Goal: Find specific fact: Find specific fact

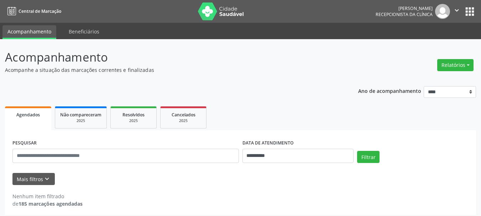
scroll to position [4, 0]
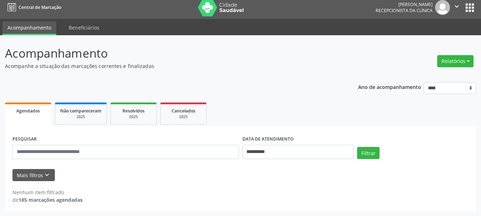
click at [208, 170] on div "Mais filtros keyboard_arrow_down" at bounding box center [241, 175] width 460 height 12
click at [286, 150] on input "**********" at bounding box center [298, 152] width 111 height 14
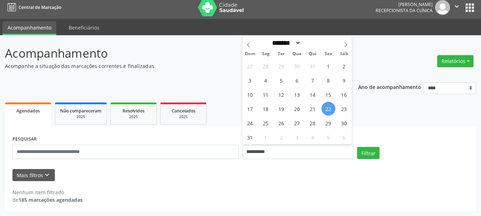
click at [326, 107] on span "22" at bounding box center [329, 109] width 14 height 14
type input "**********"
click at [266, 123] on span "25" at bounding box center [266, 123] width 14 height 14
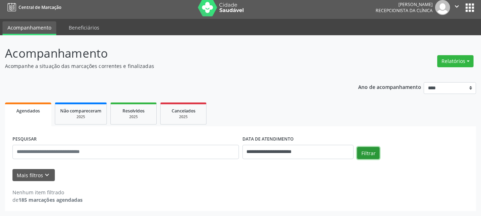
click at [368, 152] on button "Filtrar" at bounding box center [368, 153] width 22 height 12
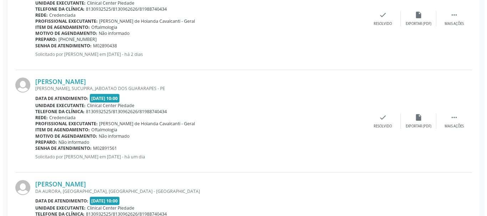
scroll to position [523, 0]
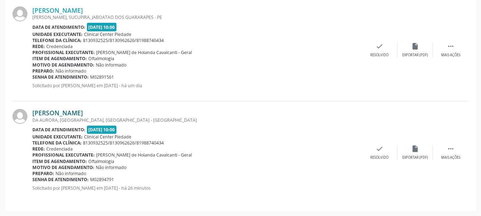
click at [41, 112] on link "[PERSON_NAME]" at bounding box center [57, 113] width 51 height 8
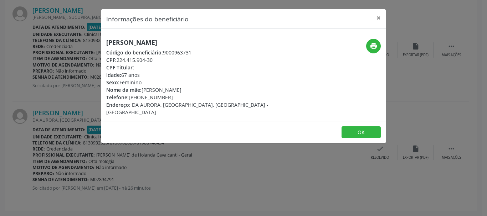
click at [195, 41] on h5 "[PERSON_NAME]" at bounding box center [196, 42] width 180 height 7
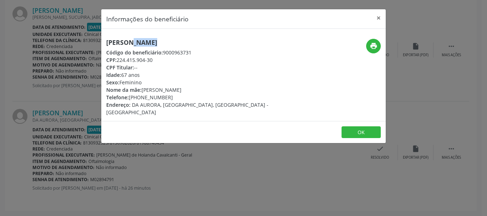
drag, startPoint x: 117, startPoint y: 59, endPoint x: 155, endPoint y: 62, distance: 38.3
click at [155, 62] on div "CPF: 224.415.904-30" at bounding box center [196, 59] width 180 height 7
copy div "224.415.904-30"
drag, startPoint x: 128, startPoint y: 96, endPoint x: 184, endPoint y: 99, distance: 56.0
click at [184, 99] on div "Telefone: [PHONE_NUMBER]" at bounding box center [196, 97] width 180 height 7
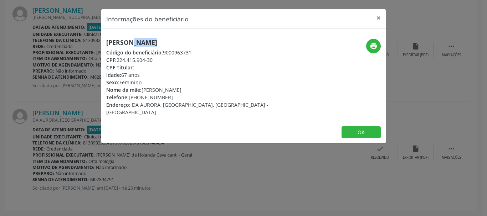
click at [184, 99] on div "Telefone: [PHONE_NUMBER]" at bounding box center [196, 97] width 180 height 7
drag, startPoint x: 129, startPoint y: 97, endPoint x: 181, endPoint y: 97, distance: 52.0
click at [181, 97] on div "Telefone: [PHONE_NUMBER]" at bounding box center [196, 97] width 180 height 7
copy div "[PHONE_NUMBER]"
click at [160, 51] on span "Código do beneficiário:" at bounding box center [134, 52] width 57 height 7
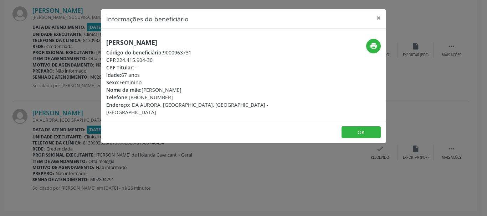
drag, startPoint x: 160, startPoint y: 51, endPoint x: 208, endPoint y: 54, distance: 48.2
click at [208, 54] on div "Código do beneficiário: 9000963731" at bounding box center [196, 52] width 180 height 7
click at [195, 54] on div "Código do beneficiário: 9000963731" at bounding box center [196, 52] width 180 height 7
drag, startPoint x: 163, startPoint y: 52, endPoint x: 193, endPoint y: 57, distance: 30.7
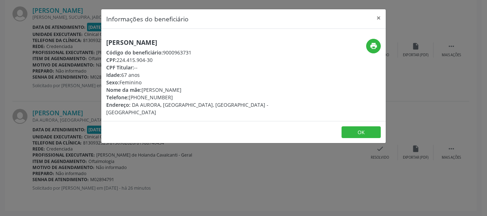
click at [172, 52] on div "Código do beneficiário: 9000963731" at bounding box center [196, 52] width 180 height 7
drag, startPoint x: 193, startPoint y: 57, endPoint x: 243, endPoint y: 66, distance: 50.0
click at [243, 66] on div "[PERSON_NAME] Código do beneficiário: 9000963731 CPF: 224.415.904-30 CPF Titula…" at bounding box center [195, 77] width 189 height 77
drag, startPoint x: 162, startPoint y: 52, endPoint x: 180, endPoint y: 52, distance: 17.5
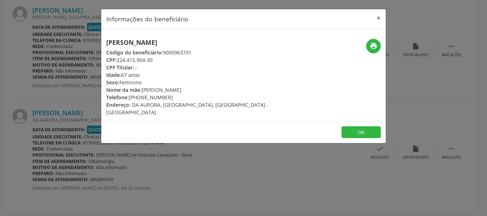
click at [165, 52] on div "Código do beneficiário: 9000963731" at bounding box center [196, 52] width 180 height 7
click at [177, 52] on div "Código do beneficiário: 9000963731" at bounding box center [196, 52] width 180 height 7
drag, startPoint x: 198, startPoint y: 51, endPoint x: 212, endPoint y: 51, distance: 14.2
click at [212, 51] on div "Código do beneficiário: 9000963731" at bounding box center [196, 52] width 180 height 7
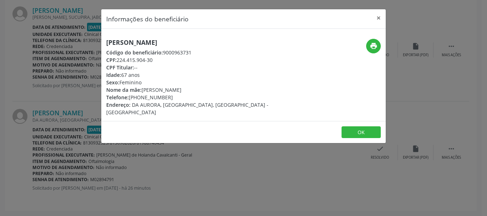
drag, startPoint x: 162, startPoint y: 51, endPoint x: 195, endPoint y: 54, distance: 32.9
click at [195, 54] on div "Código do beneficiário: 9000963731" at bounding box center [196, 52] width 180 height 7
click at [163, 53] on div "Código do beneficiário: 9000963731" at bounding box center [196, 52] width 180 height 7
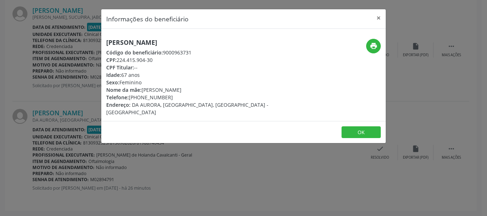
copy div "9000963731"
click at [118, 59] on div "CPF: 224.415.904-30" at bounding box center [196, 59] width 180 height 7
drag, startPoint x: 118, startPoint y: 59, endPoint x: 131, endPoint y: 60, distance: 13.9
click at [131, 60] on div "CPF: 224.415.904-30" at bounding box center [196, 59] width 180 height 7
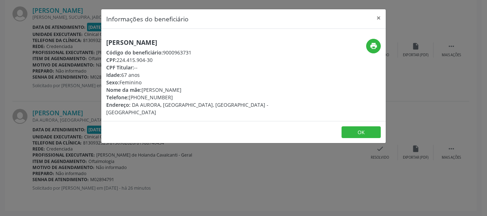
click at [169, 69] on div "CPF Titular: --" at bounding box center [196, 67] width 180 height 7
drag, startPoint x: 117, startPoint y: 61, endPoint x: 173, endPoint y: 65, distance: 56.4
click at [173, 65] on div "[PERSON_NAME] Código do beneficiário: 9000963731 CPF: 224.415.904-30 CPF Titula…" at bounding box center [196, 77] width 180 height 77
click at [173, 65] on div "CPF Titular: --" at bounding box center [196, 67] width 180 height 7
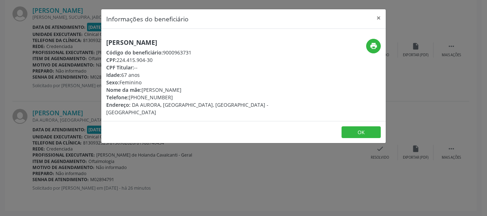
click at [116, 61] on span "CPF:" at bounding box center [111, 60] width 10 height 7
drag, startPoint x: 117, startPoint y: 61, endPoint x: 135, endPoint y: 60, distance: 17.5
click at [135, 60] on div "CPF: 224.415.904-30" at bounding box center [196, 59] width 180 height 7
click at [203, 63] on div "CPF: 224.415.904-30" at bounding box center [196, 59] width 180 height 7
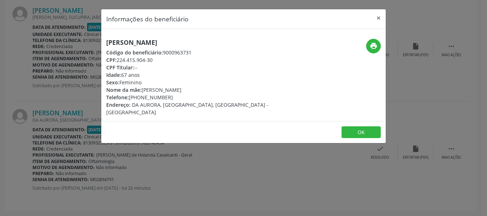
drag, startPoint x: 118, startPoint y: 58, endPoint x: 155, endPoint y: 57, distance: 37.1
click at [154, 57] on div "CPF: 224.415.904-30" at bounding box center [196, 59] width 180 height 7
click at [155, 57] on div "CPF: 224.415.904-30" at bounding box center [196, 59] width 180 height 7
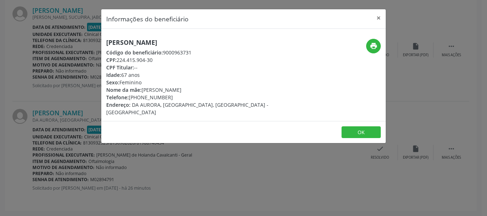
click at [155, 58] on div "CPF: 224.415.904-30" at bounding box center [196, 59] width 180 height 7
click at [152, 61] on div "CPF: 224.415.904-30" at bounding box center [196, 59] width 180 height 7
drag, startPoint x: 118, startPoint y: 60, endPoint x: 158, endPoint y: 59, distance: 40.3
click at [158, 59] on div "CPF: 224.415.904-30" at bounding box center [196, 59] width 180 height 7
copy div "224.415.904-30"
